Goal: Task Accomplishment & Management: Complete application form

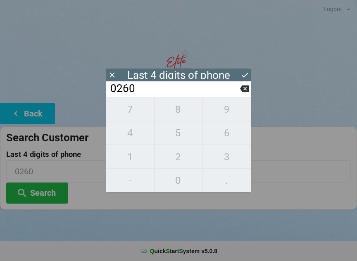
click at [247, 92] on icon at bounding box center [244, 89] width 9 height 7
click at [245, 92] on icon at bounding box center [244, 88] width 9 height 9
click at [245, 92] on icon at bounding box center [244, 89] width 9 height 7
click at [246, 93] on icon at bounding box center [244, 88] width 9 height 9
type input "____"
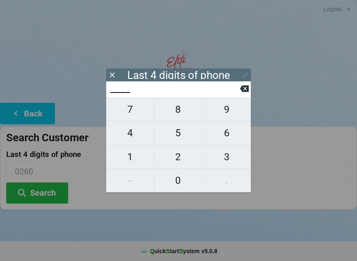
click at [244, 102] on button "9" at bounding box center [226, 109] width 48 height 24
type input "9___"
click at [242, 94] on button at bounding box center [244, 88] width 9 height 11
type input "____"
click at [247, 92] on icon at bounding box center [244, 89] width 9 height 7
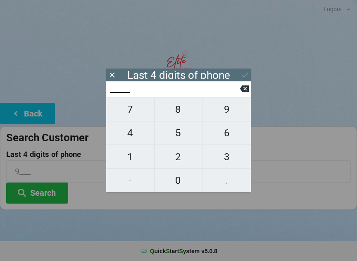
click at [246, 92] on icon at bounding box center [244, 89] width 9 height 7
click at [133, 142] on span "4" at bounding box center [130, 132] width 48 height 17
type input "4___"
click at [182, 184] on span "0" at bounding box center [178, 180] width 48 height 17
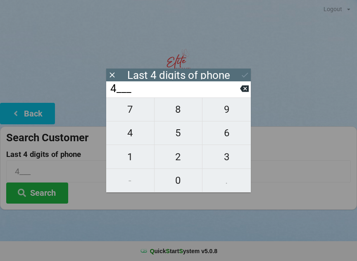
type input "40__"
click at [138, 116] on span "7" at bounding box center [130, 109] width 48 height 17
type input "407_"
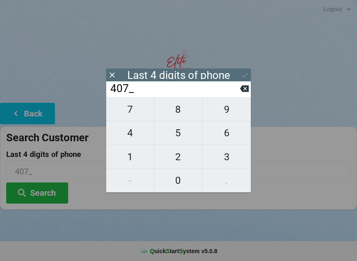
click at [185, 136] on span "5" at bounding box center [178, 132] width 48 height 17
type input "4075"
click at [183, 137] on div "7 8 9 4 5 6 1 2 3 - 0 ." at bounding box center [178, 144] width 145 height 95
click at [176, 112] on div "7 8 9 4 5 6 1 2 3 - 0 ." at bounding box center [178, 144] width 145 height 95
click at [238, 95] on input "4075" at bounding box center [174, 88] width 131 height 13
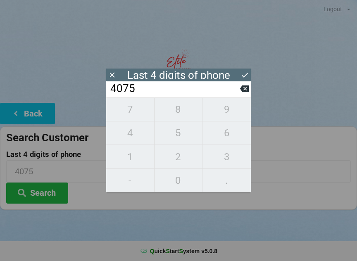
click at [240, 95] on input "4075" at bounding box center [174, 88] width 131 height 13
click at [242, 94] on button at bounding box center [244, 88] width 9 height 11
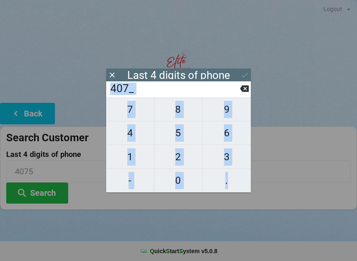
click at [238, 87] on input "407_" at bounding box center [174, 88] width 131 height 13
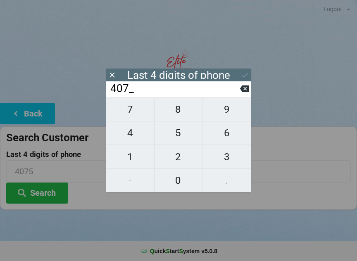
click at [247, 92] on icon at bounding box center [244, 89] width 9 height 7
click at [248, 90] on icon at bounding box center [244, 89] width 9 height 7
click at [247, 92] on icon at bounding box center [244, 89] width 9 height 7
type input "____"
click at [244, 94] on button at bounding box center [244, 88] width 9 height 11
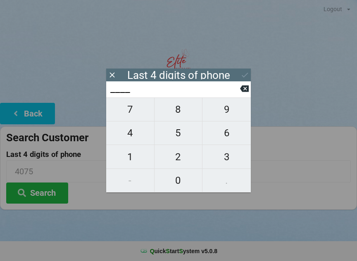
click at [240, 88] on input "____" at bounding box center [174, 88] width 131 height 13
click at [179, 118] on span "8" at bounding box center [178, 109] width 48 height 17
type input "8___"
click at [182, 130] on span "5" at bounding box center [178, 132] width 48 height 17
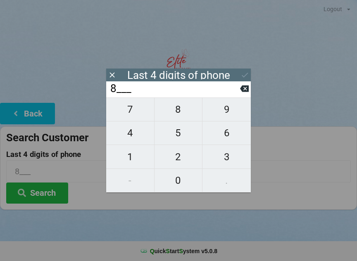
type input "85__"
click at [183, 129] on span "5" at bounding box center [178, 132] width 48 height 17
type input "855_"
click at [245, 88] on icon at bounding box center [244, 89] width 9 height 7
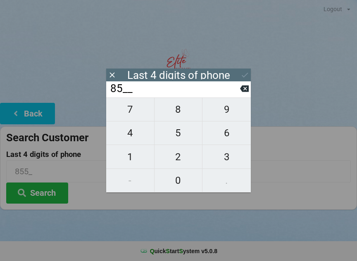
click at [240, 88] on input "85__" at bounding box center [174, 88] width 131 height 13
click at [243, 87] on icon at bounding box center [244, 88] width 9 height 9
type input "8___"
click at [178, 185] on span "0" at bounding box center [178, 180] width 48 height 17
type input "80__"
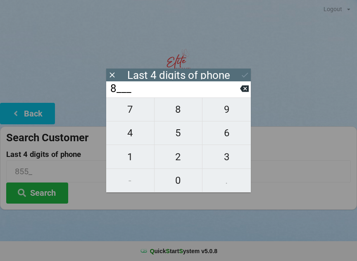
type input "80__"
click at [182, 134] on span "5" at bounding box center [178, 132] width 48 height 17
type input "805_"
click at [181, 134] on span "5" at bounding box center [178, 132] width 48 height 17
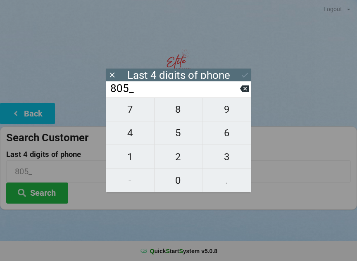
type input "8055"
click at [240, 75] on icon at bounding box center [244, 75] width 9 height 9
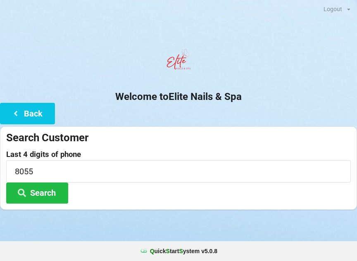
click at [23, 108] on button "Back" at bounding box center [27, 113] width 55 height 21
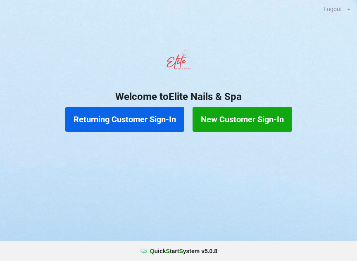
click at [116, 112] on button "Returning Customer Sign-In" at bounding box center [124, 119] width 119 height 25
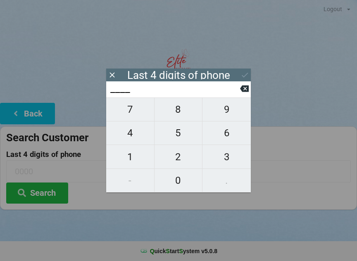
click at [130, 159] on span "1" at bounding box center [130, 156] width 48 height 17
type input "1___"
click at [127, 154] on span "1" at bounding box center [130, 156] width 48 height 17
type input "11__"
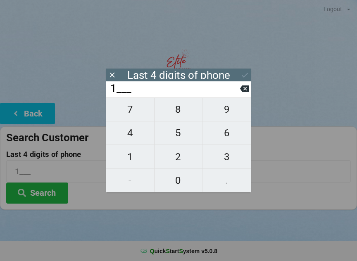
type input "11__"
click at [176, 179] on span "0" at bounding box center [178, 180] width 48 height 17
type input "110_"
click at [179, 111] on span "8" at bounding box center [178, 109] width 48 height 17
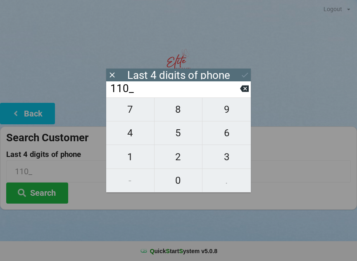
type input "1108"
click at [39, 190] on button "Search" at bounding box center [37, 193] width 62 height 21
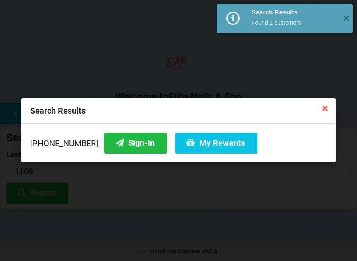
click at [189, 146] on button "My Rewards" at bounding box center [216, 143] width 82 height 21
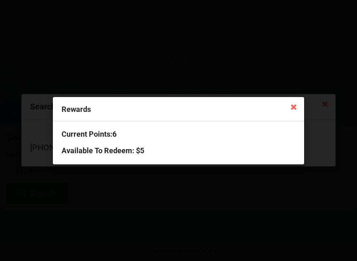
click at [287, 111] on icon at bounding box center [293, 106] width 13 height 13
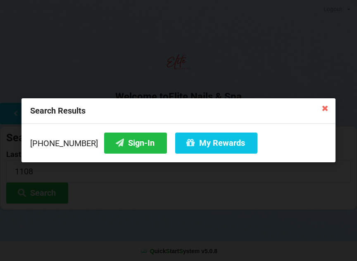
click at [111, 143] on button "Sign-In" at bounding box center [135, 143] width 63 height 21
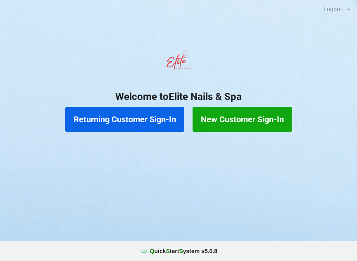
click at [253, 116] on button "New Customer Sign-In" at bounding box center [242, 119] width 100 height 25
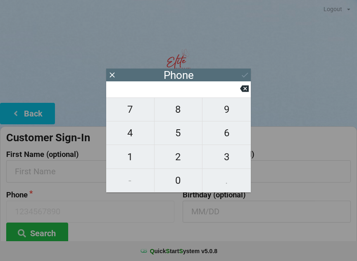
click at [134, 116] on span "7" at bounding box center [130, 109] width 48 height 17
type input "7"
click at [177, 112] on span "8" at bounding box center [178, 109] width 48 height 17
type input "78"
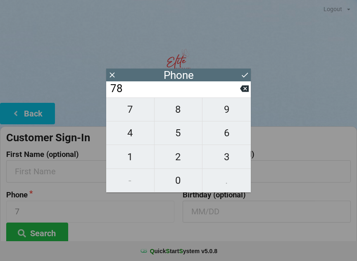
type input "78"
click at [228, 130] on span "6" at bounding box center [226, 132] width 48 height 17
type input "786"
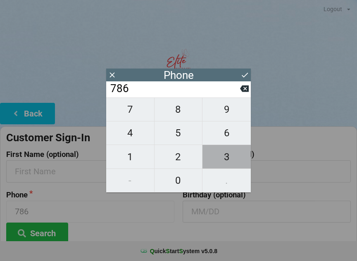
click at [231, 160] on span "3" at bounding box center [226, 156] width 48 height 17
type input "7863"
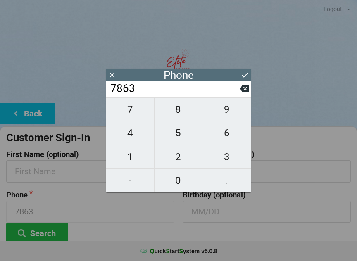
click at [179, 157] on span "2" at bounding box center [178, 156] width 48 height 17
type input "78632"
click at [131, 112] on span "7" at bounding box center [130, 109] width 48 height 17
type input "786327"
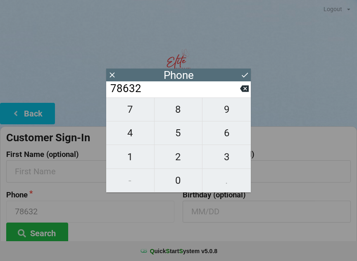
type input "786327"
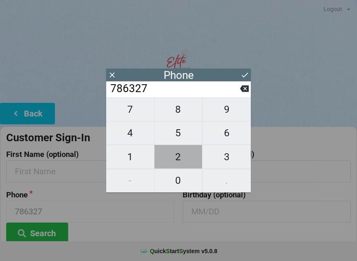
click at [181, 150] on span "2" at bounding box center [178, 156] width 48 height 17
type input "7863272"
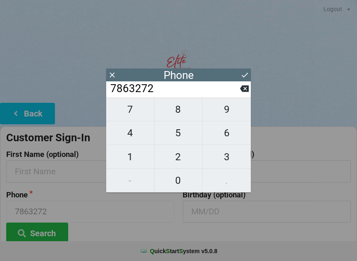
click at [182, 178] on span "0" at bounding box center [178, 180] width 48 height 17
type input "78632720"
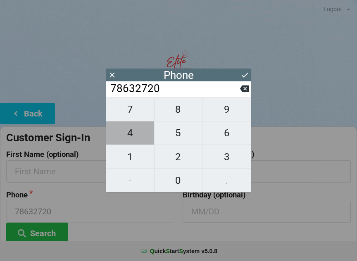
click at [132, 137] on span "4" at bounding box center [130, 132] width 48 height 17
type input "786327204"
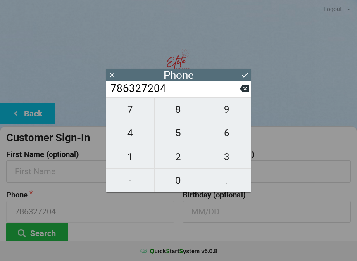
click at [134, 156] on span "1" at bounding box center [130, 156] width 48 height 17
type input "7863272041"
click at [248, 77] on icon at bounding box center [244, 75] width 9 height 9
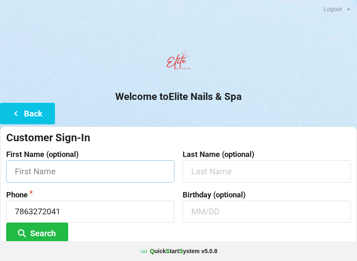
click at [117, 173] on input "text" at bounding box center [90, 171] width 168 height 22
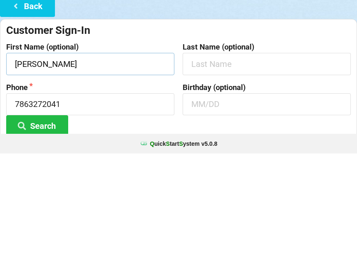
type input "[PERSON_NAME]"
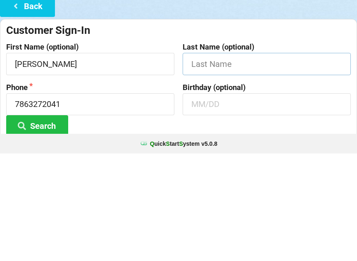
click at [230, 160] on input "text" at bounding box center [267, 171] width 168 height 22
type input "[PERSON_NAME]"
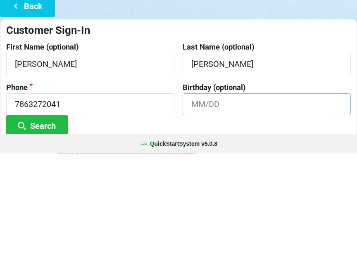
click at [216, 201] on input "text" at bounding box center [267, 212] width 168 height 22
type input "10/04"
click at [135, 131] on div "Customer Sign-In" at bounding box center [178, 138] width 345 height 14
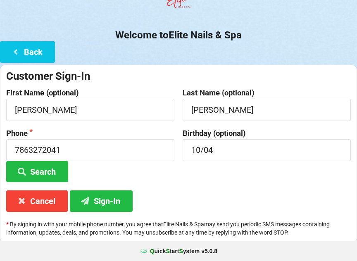
click at [102, 199] on button "Sign-In" at bounding box center [101, 200] width 63 height 21
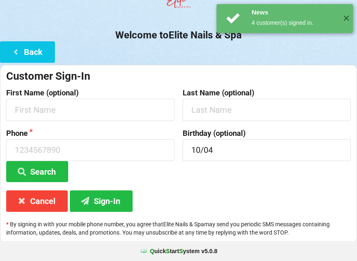
scroll to position [0, 0]
